Goal: Task Accomplishment & Management: Manage account settings

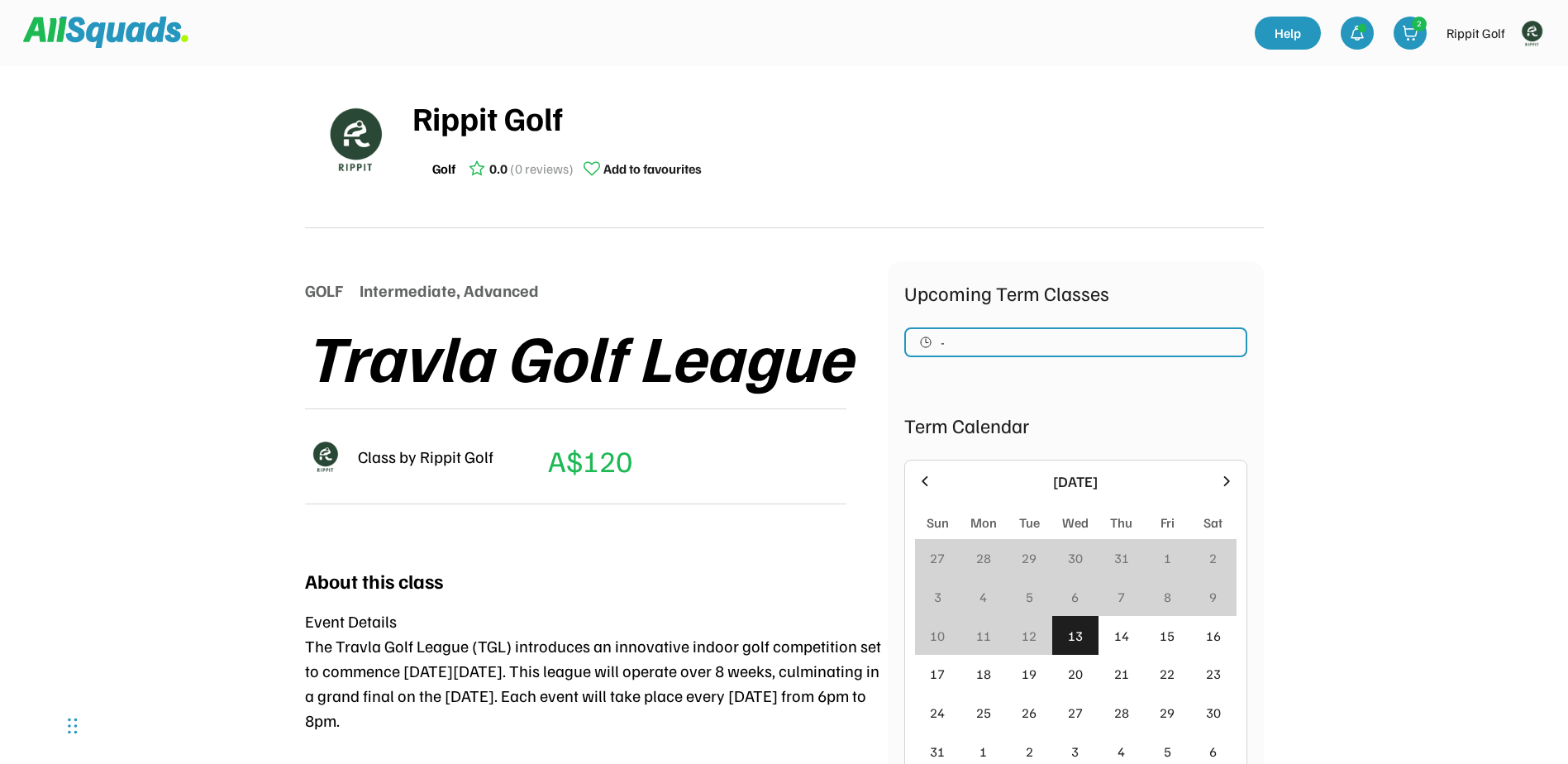
click at [1531, 22] on img at bounding box center [1531, 33] width 33 height 33
click at [1481, 64] on link "Profile" at bounding box center [1510, 72] width 98 height 33
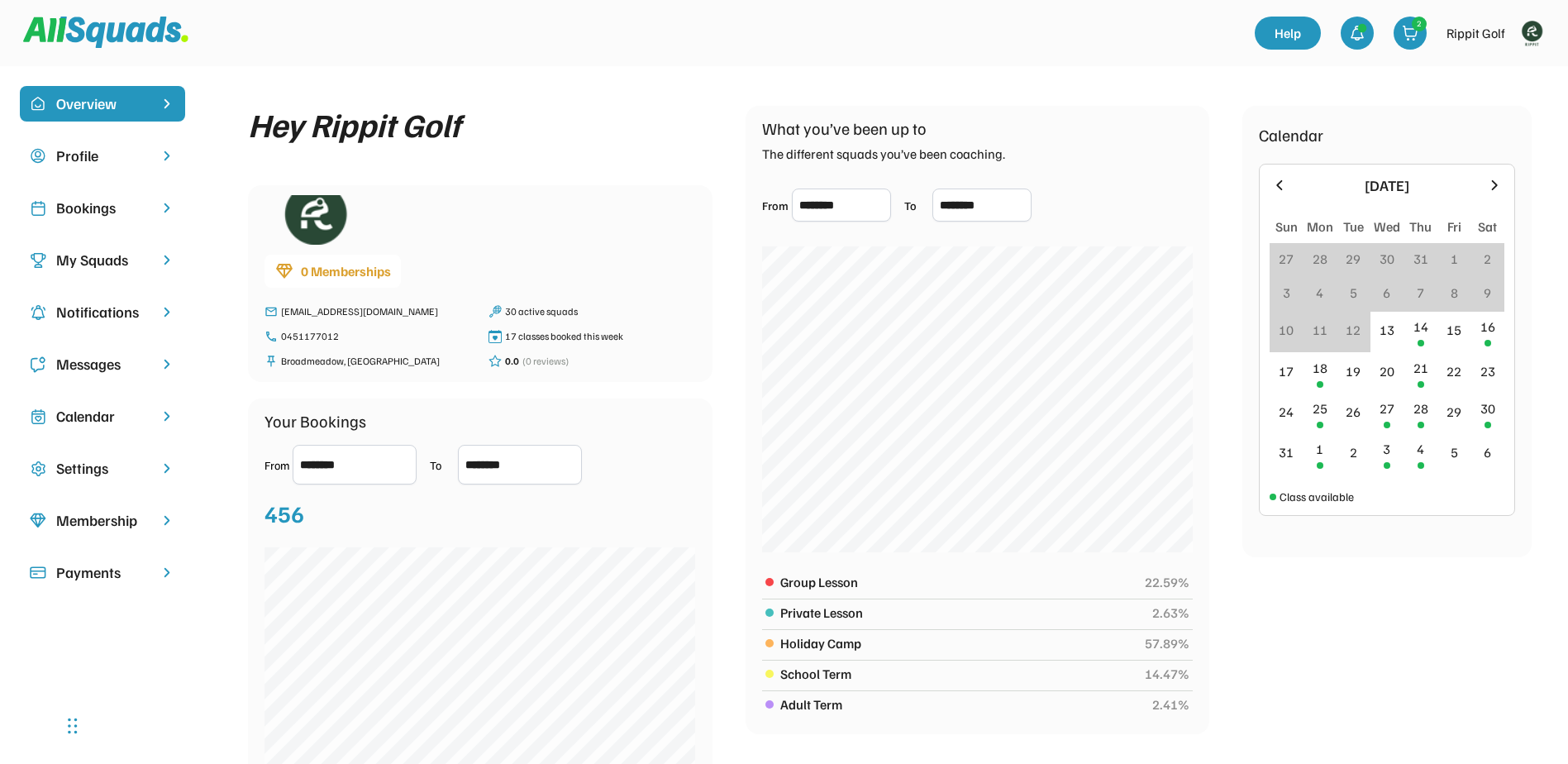
click at [86, 267] on div "My Squads" at bounding box center [102, 260] width 93 height 23
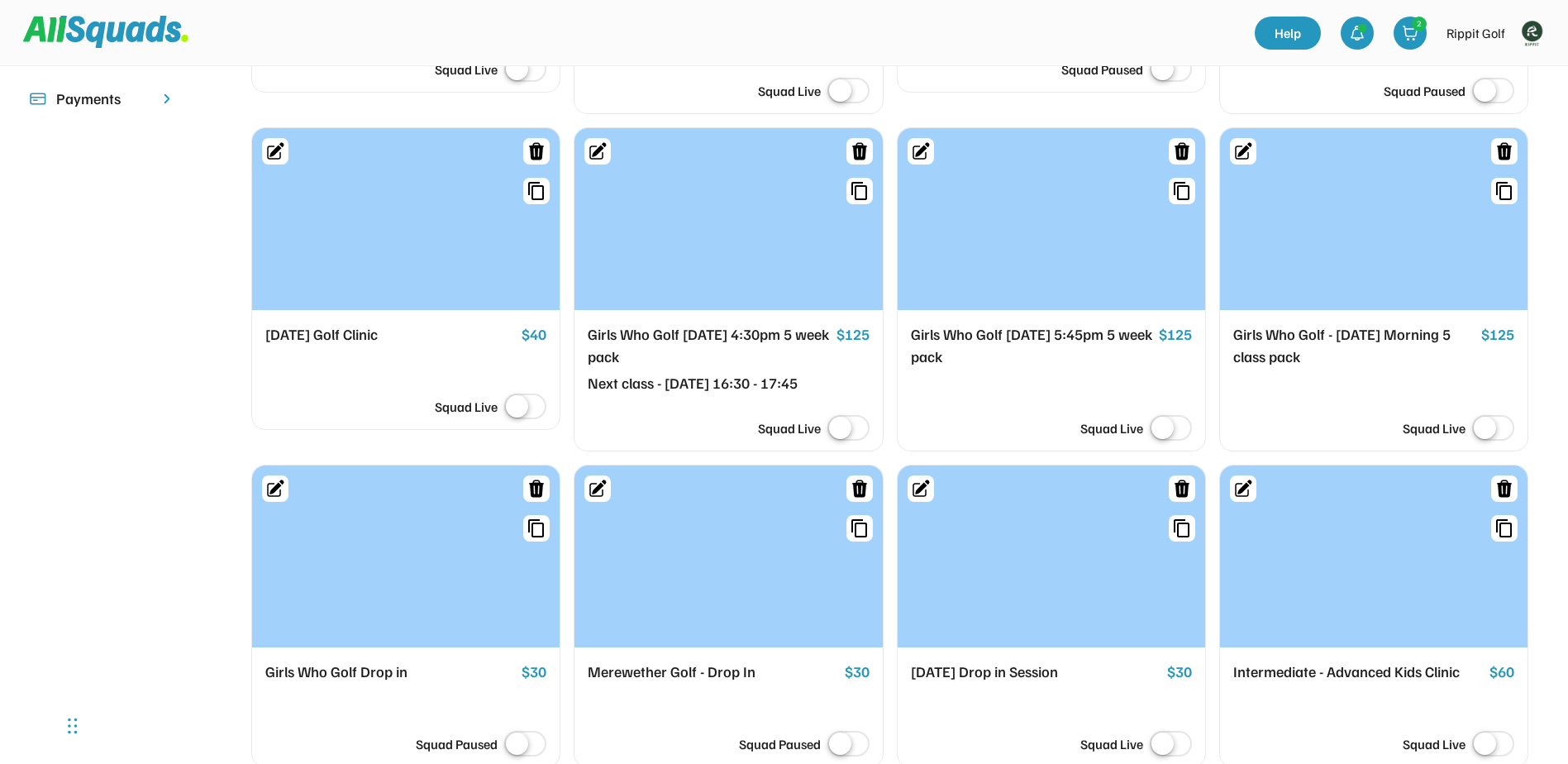
scroll to position [497, 0]
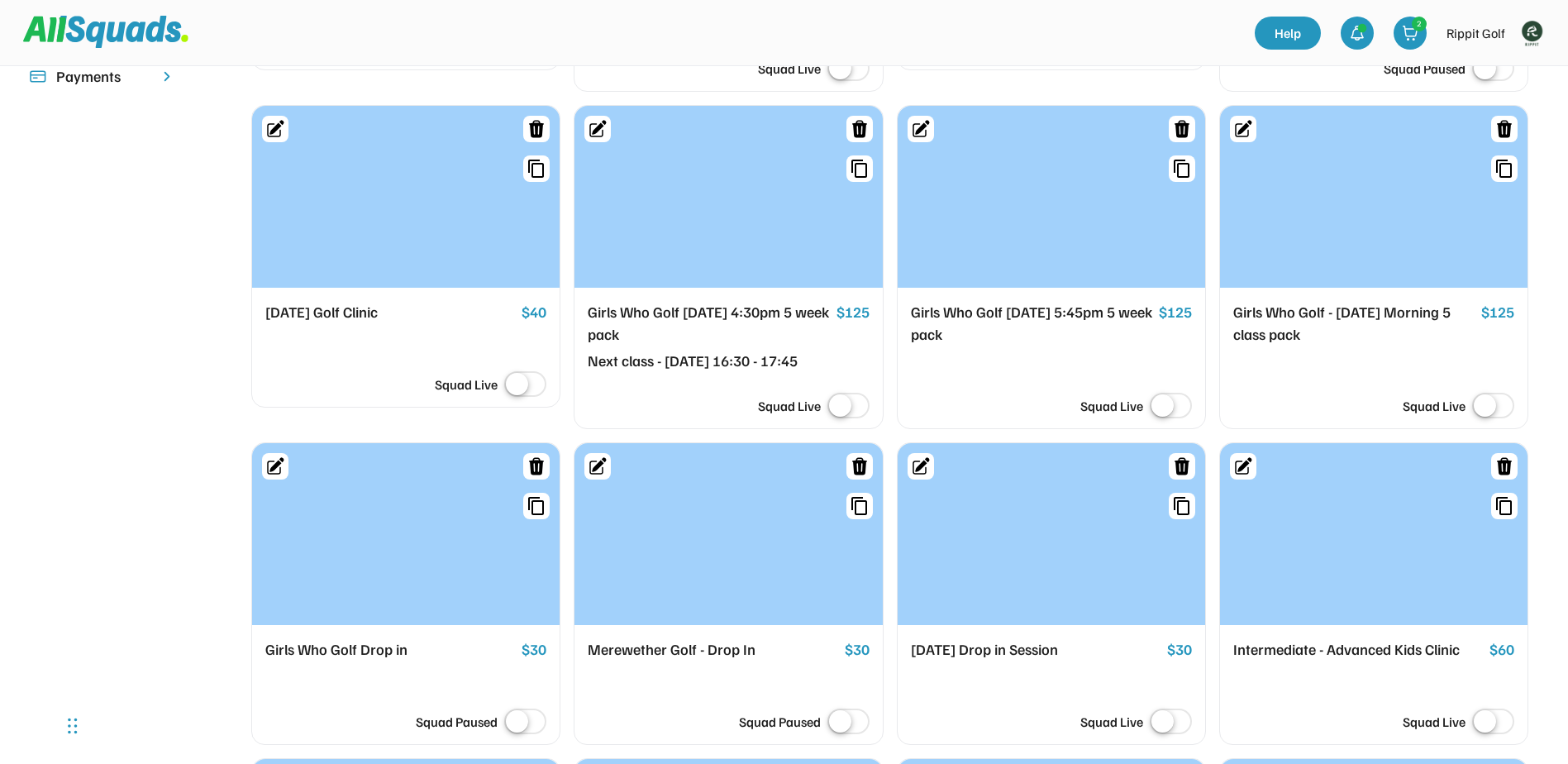
click at [337, 309] on div "[DATE] Golf Clinic" at bounding box center [390, 313] width 250 height 23
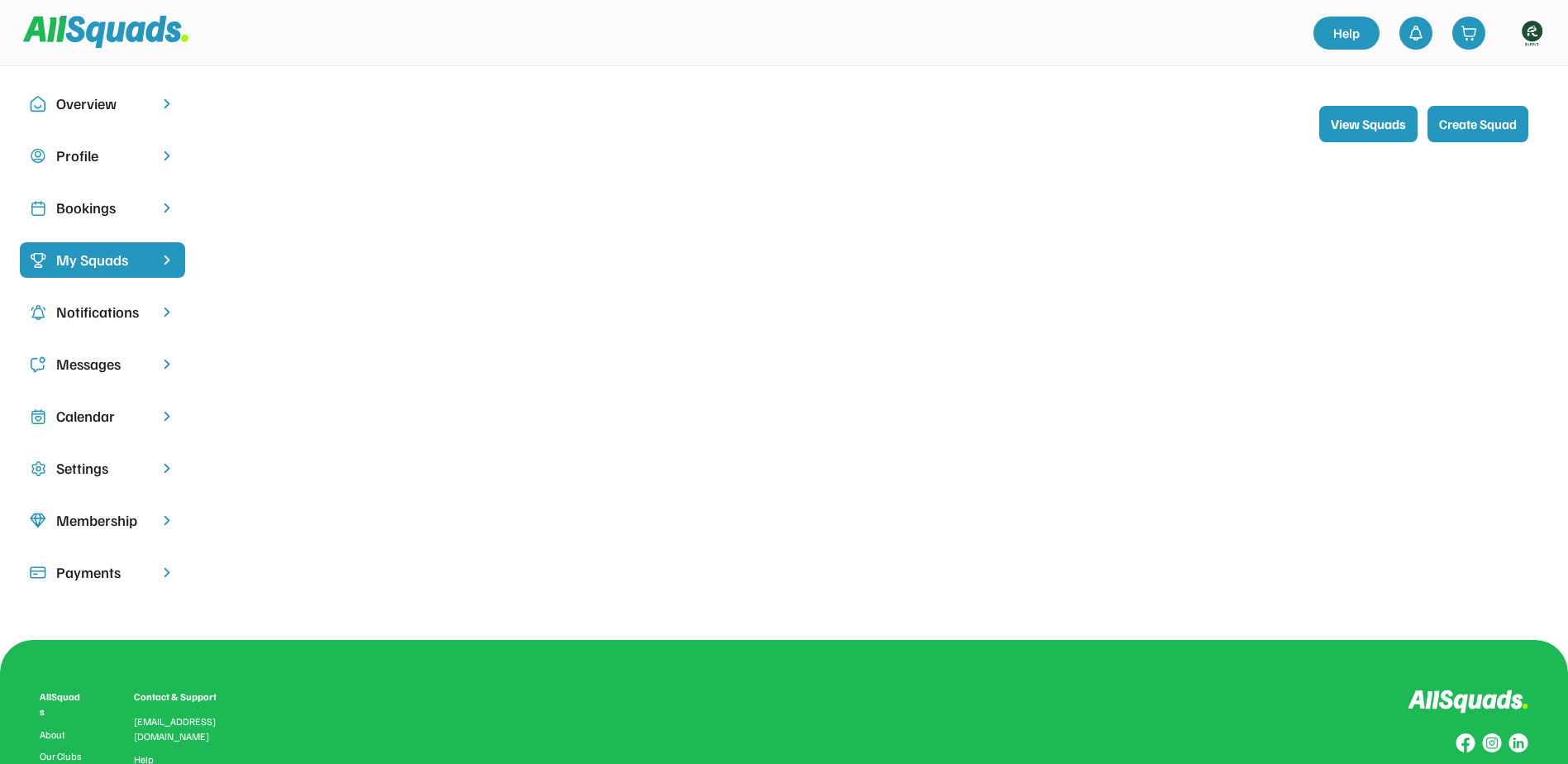
scroll to position [206, 0]
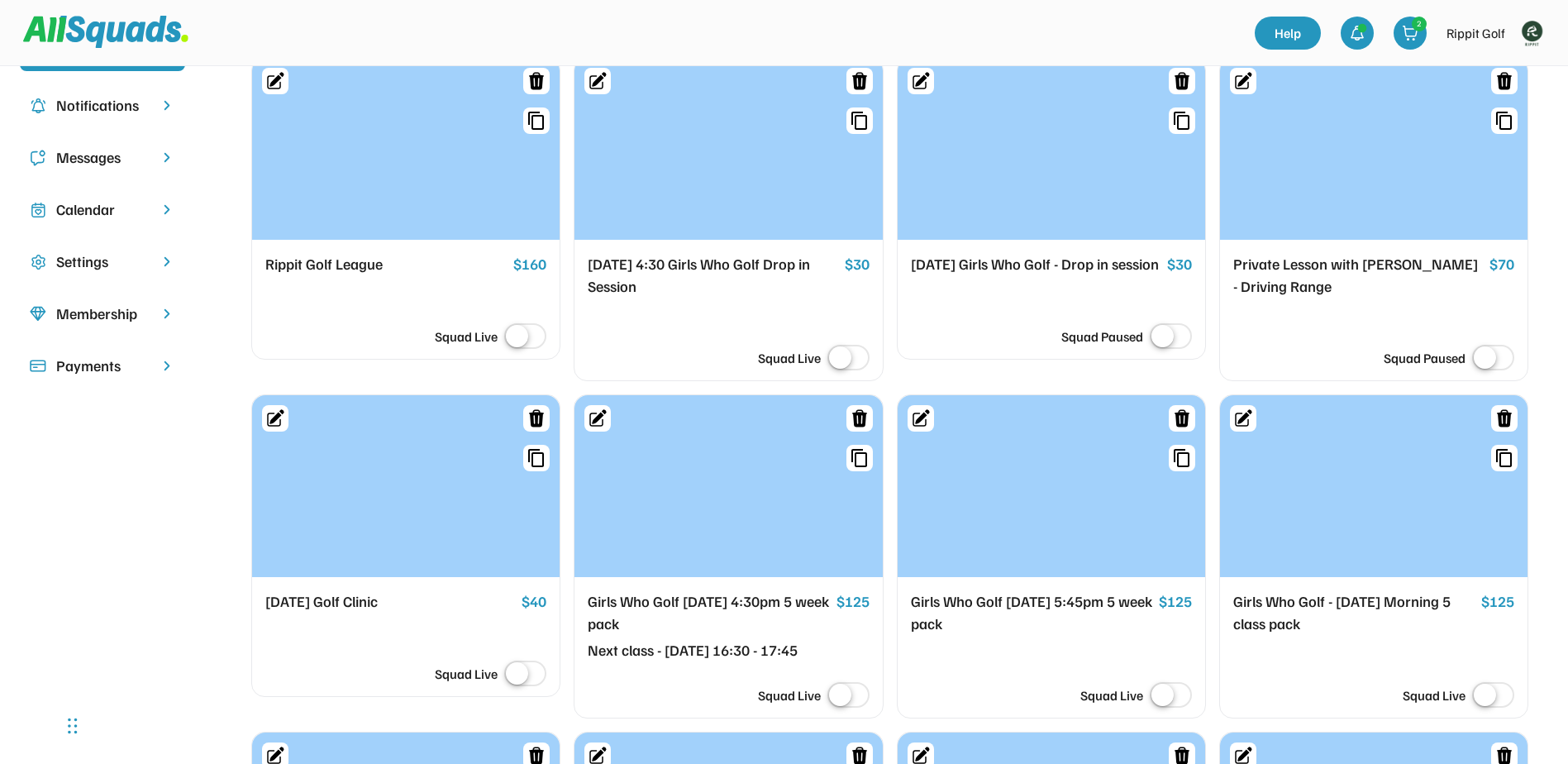
click at [532, 665] on label at bounding box center [525, 675] width 51 height 37
